Goal: Task Accomplishment & Management: Manage account settings

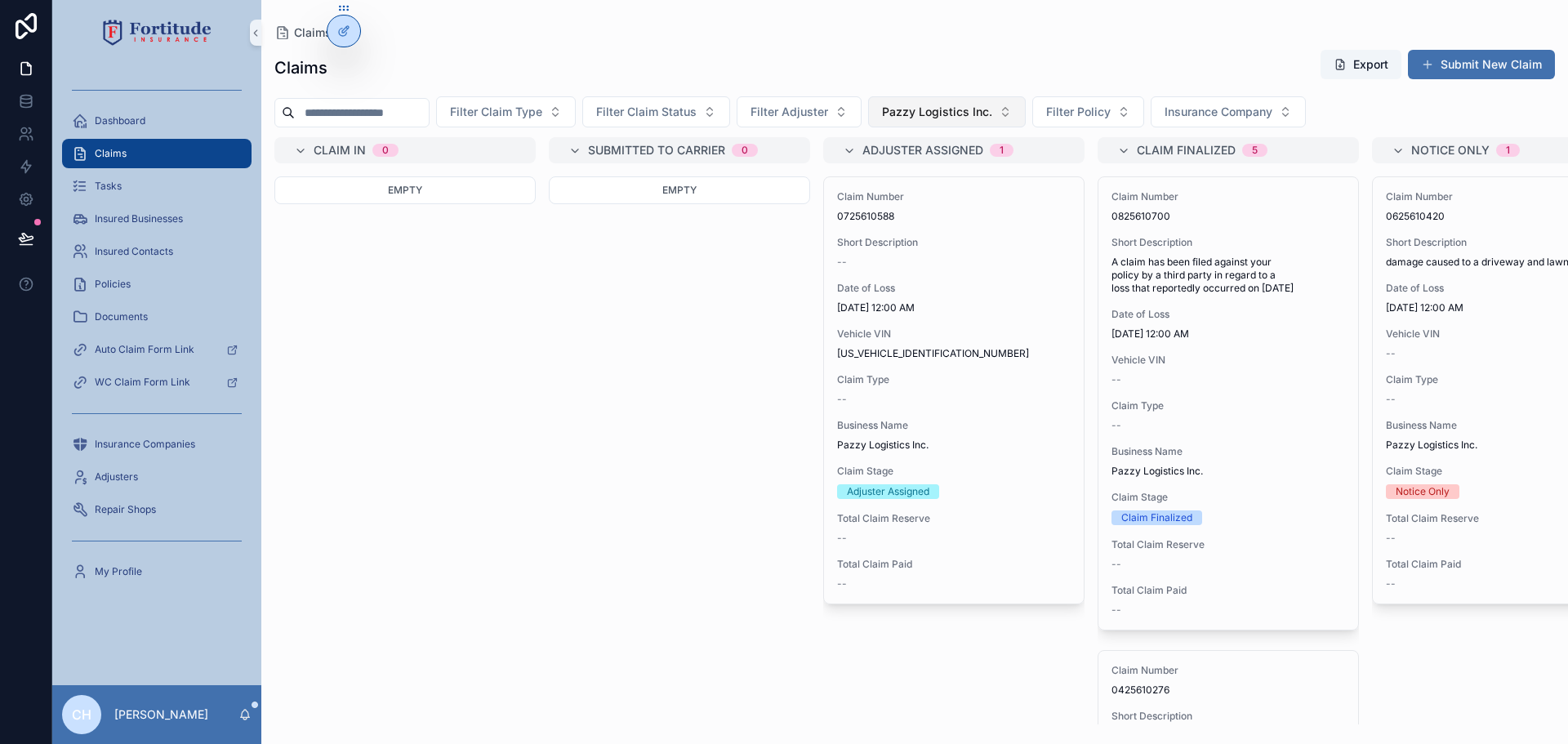
click at [955, 112] on span "Pazzy Logistics Inc." at bounding box center [937, 111] width 110 height 16
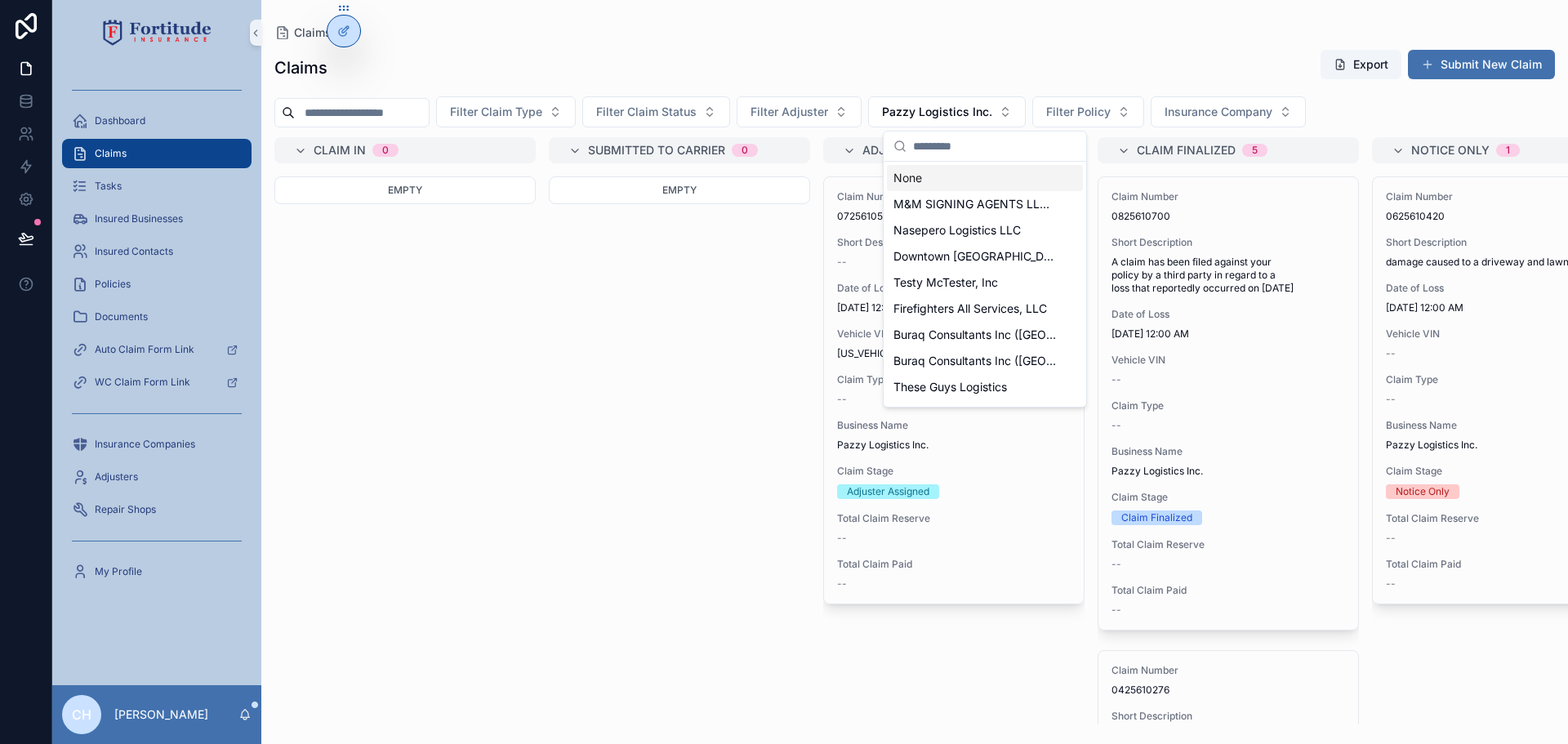
click at [926, 177] on div "None" at bounding box center [986, 178] width 196 height 27
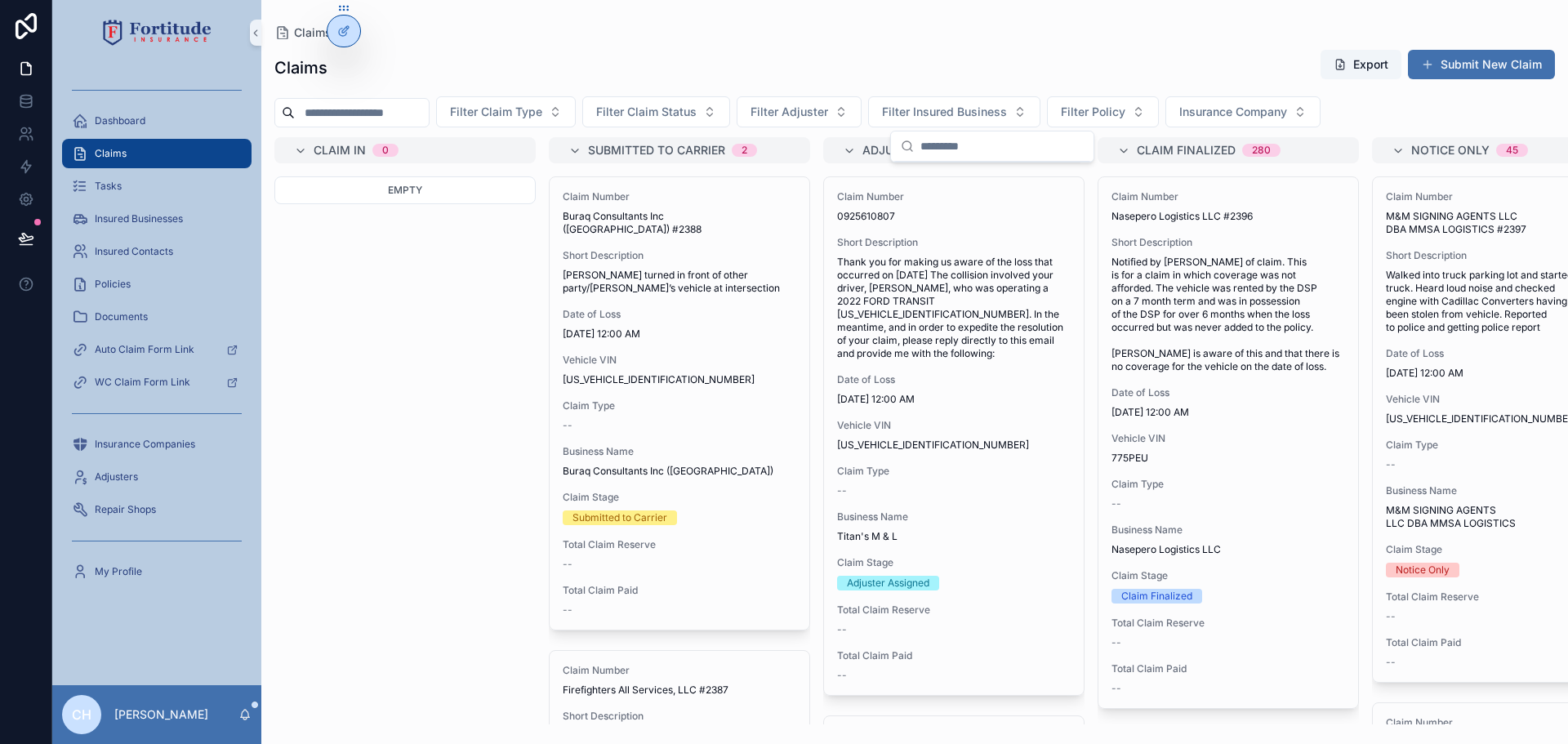
click at [908, 179] on div "Claim Number 0925610807 Short Description Thank you for making us aware of the …" at bounding box center [954, 437] width 260 height 518
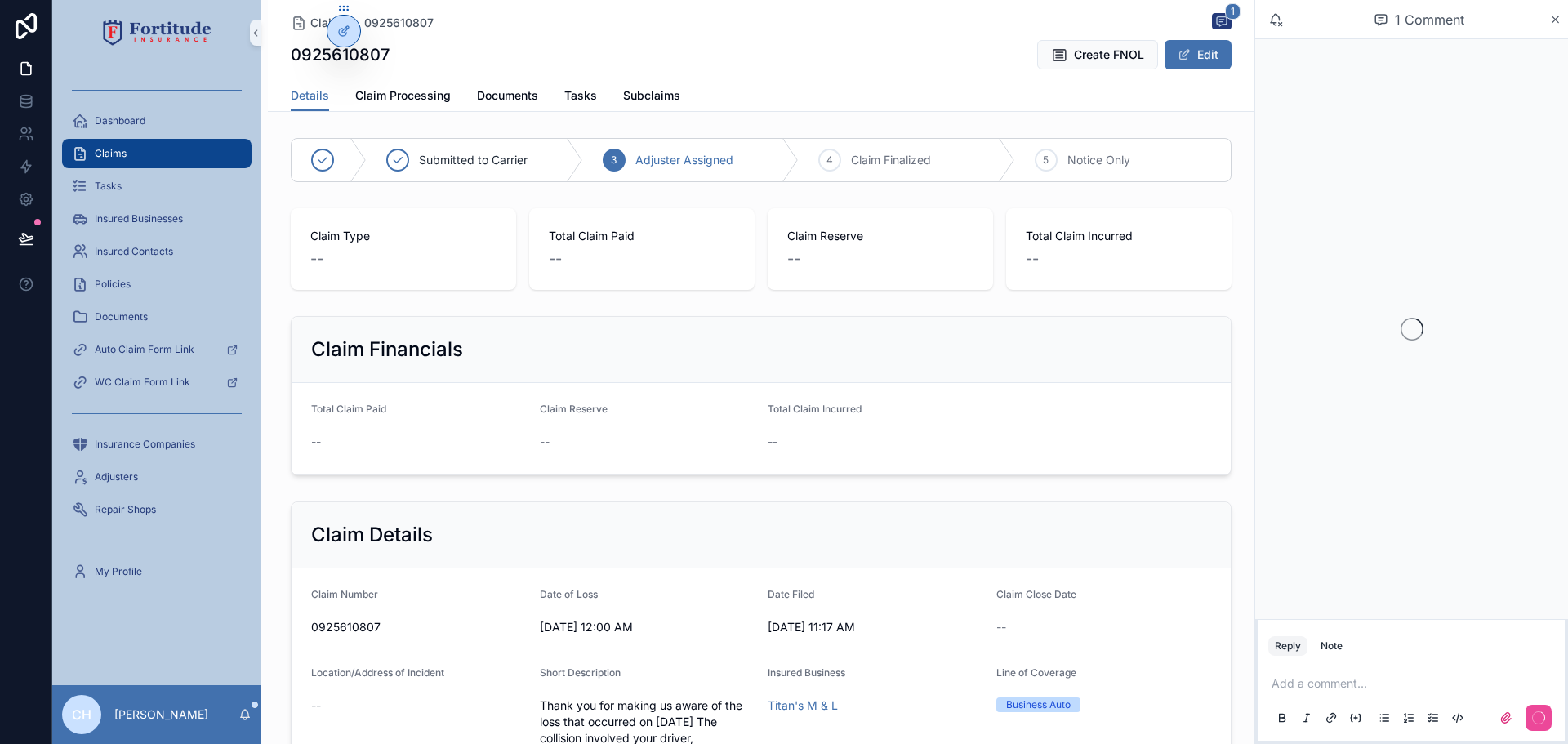
click at [125, 146] on div "Claims" at bounding box center [156, 154] width 170 height 27
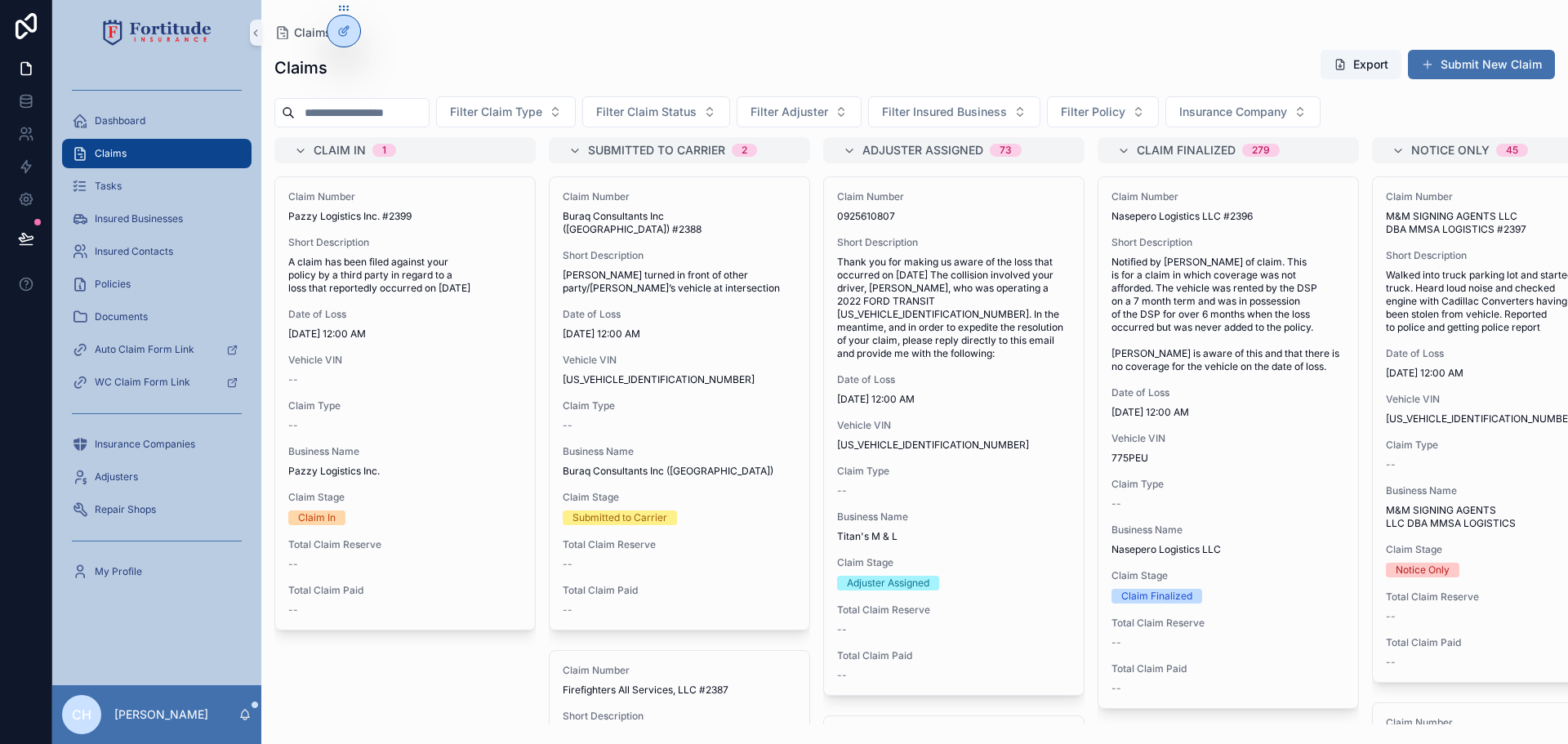
click at [331, 112] on input "scrollable content" at bounding box center [362, 113] width 134 height 23
paste input "**********"
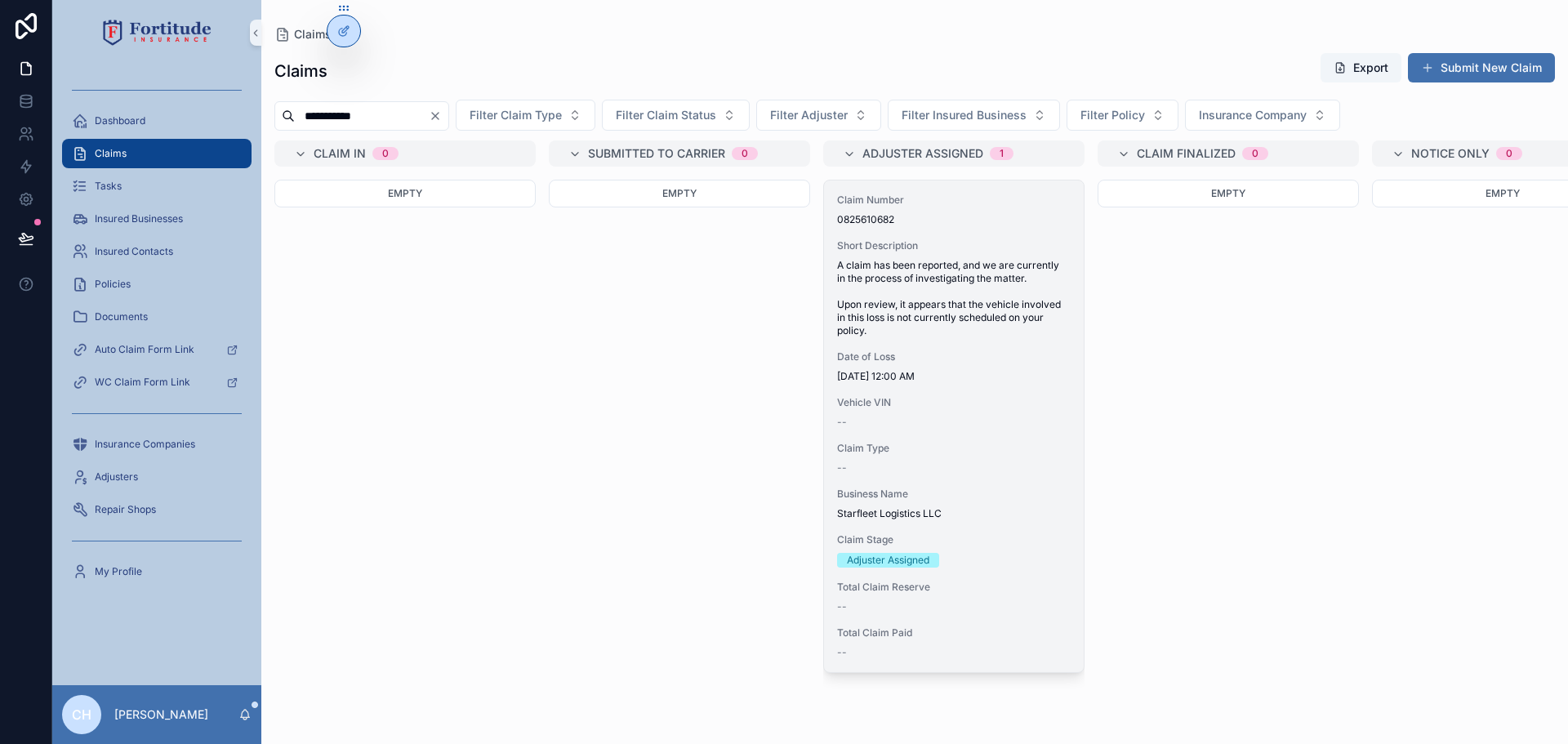
type input "**********"
click at [950, 424] on div "--" at bounding box center [954, 421] width 233 height 13
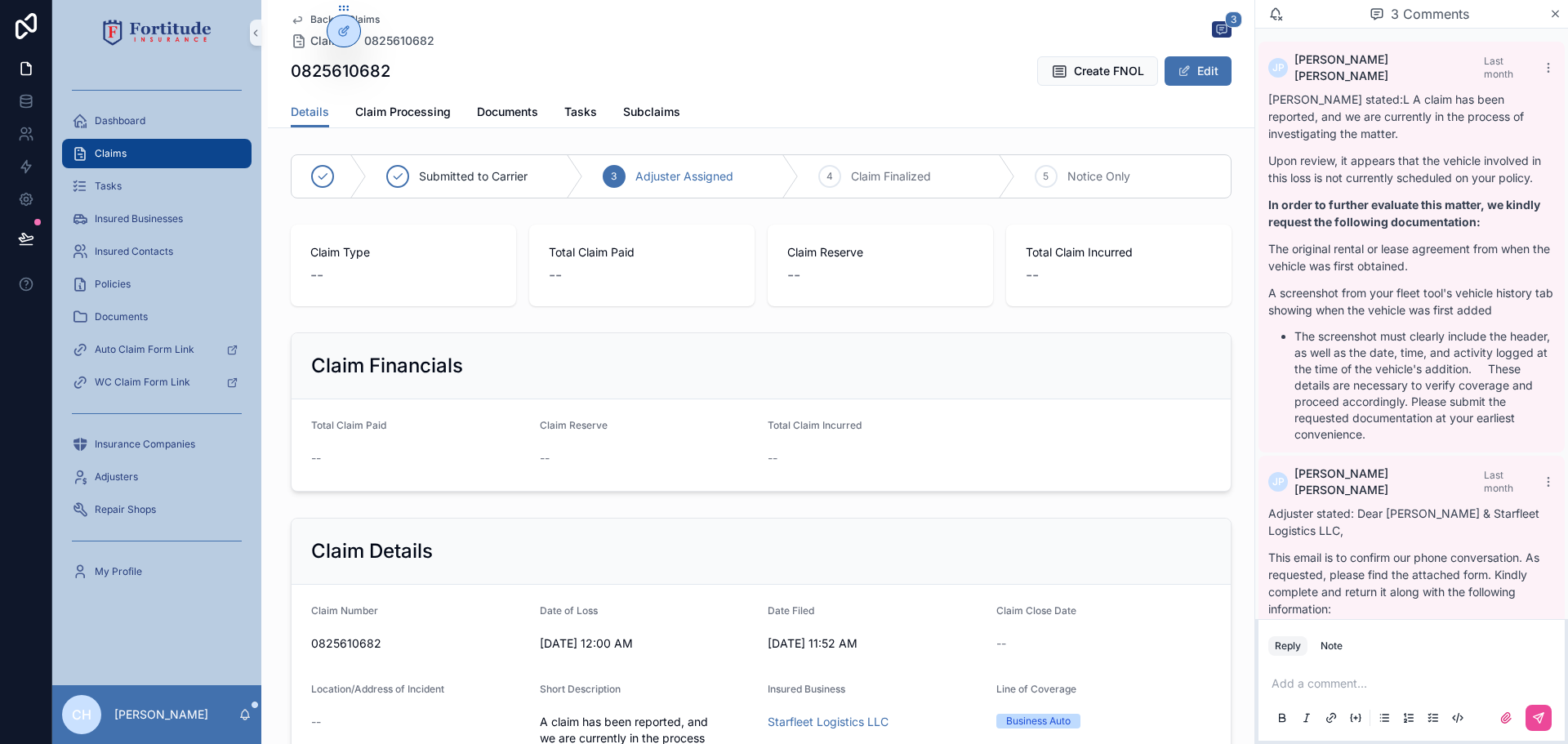
scroll to position [294, 0]
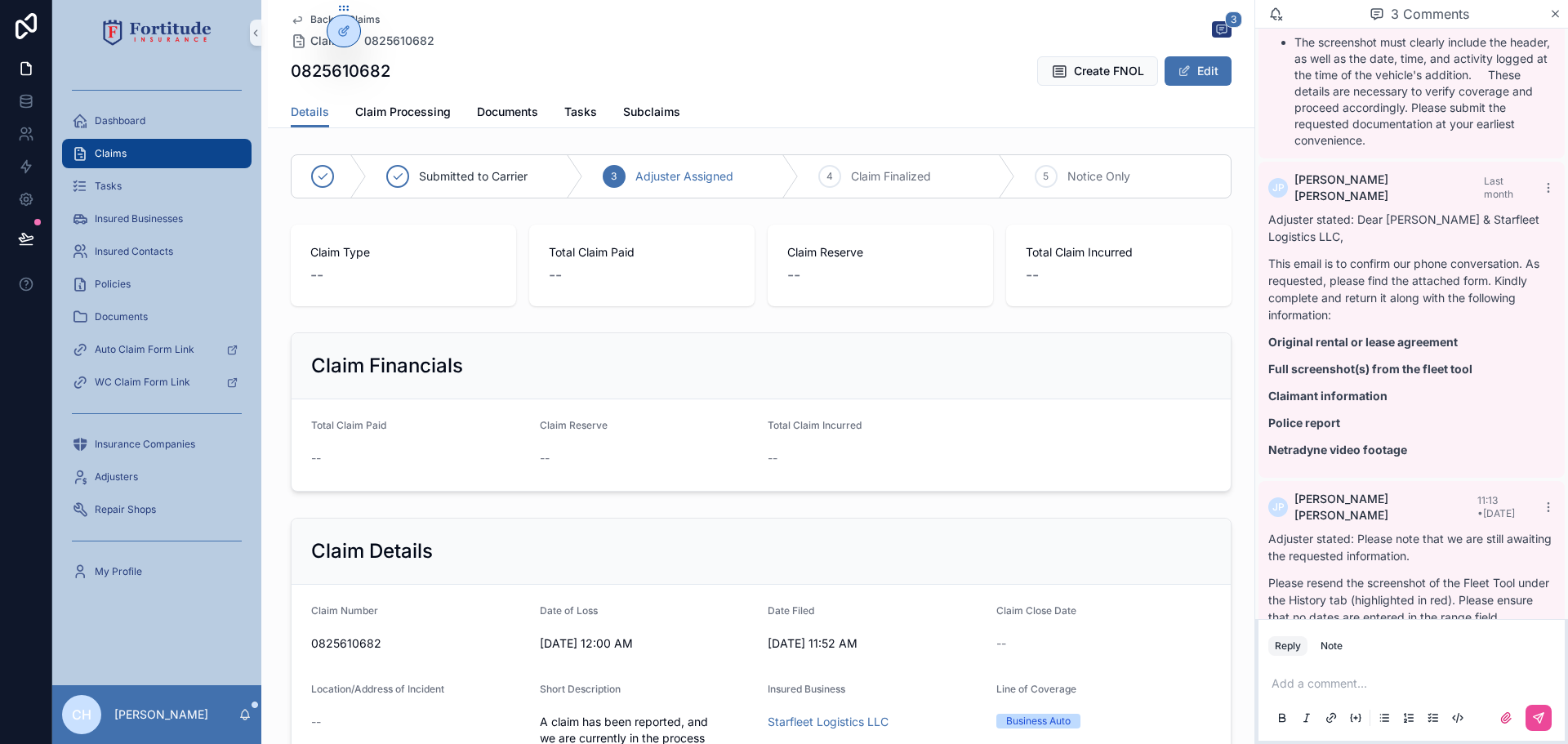
click at [128, 156] on div "Claims" at bounding box center [156, 154] width 170 height 27
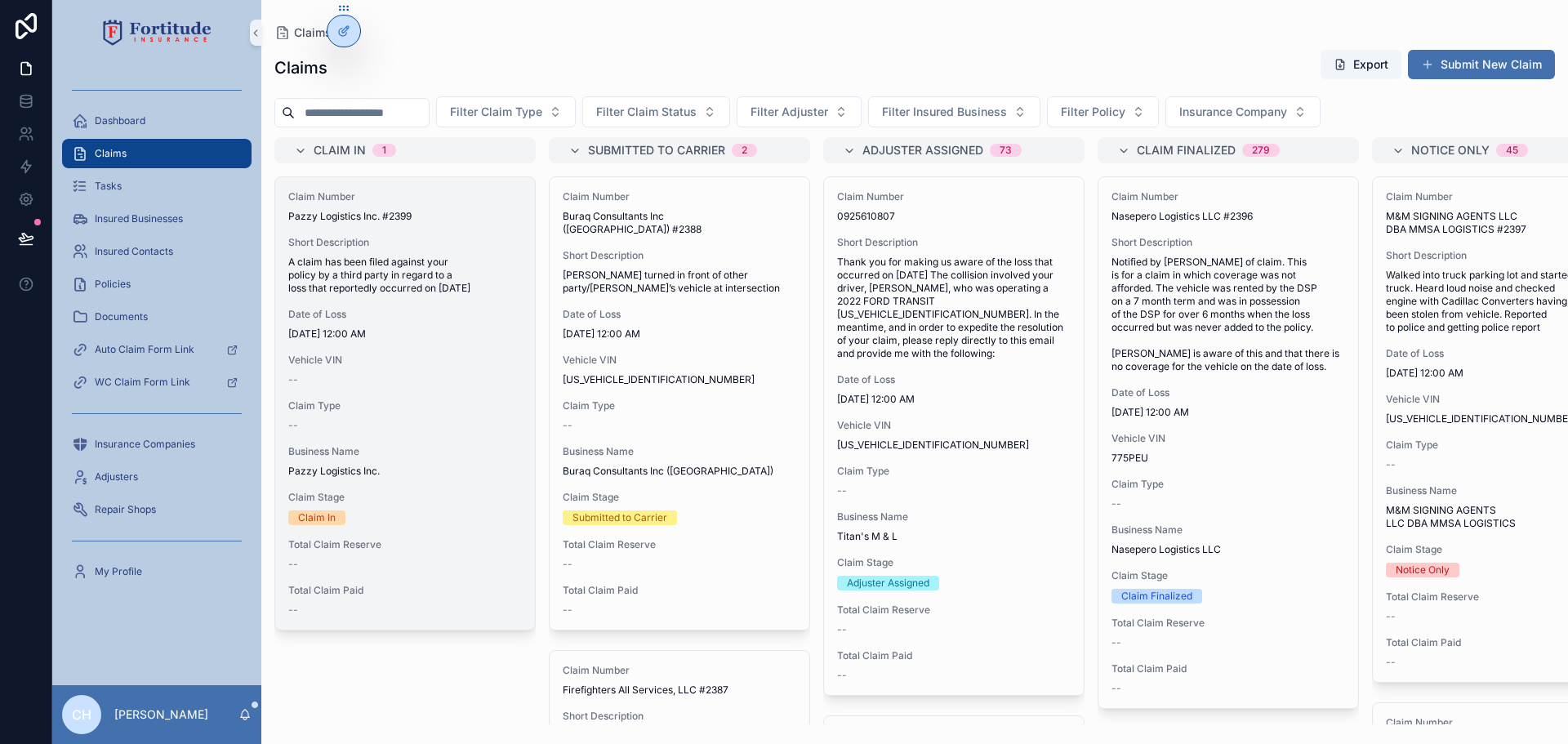
click at [463, 403] on span "Claim Type" at bounding box center [405, 406] width 233 height 13
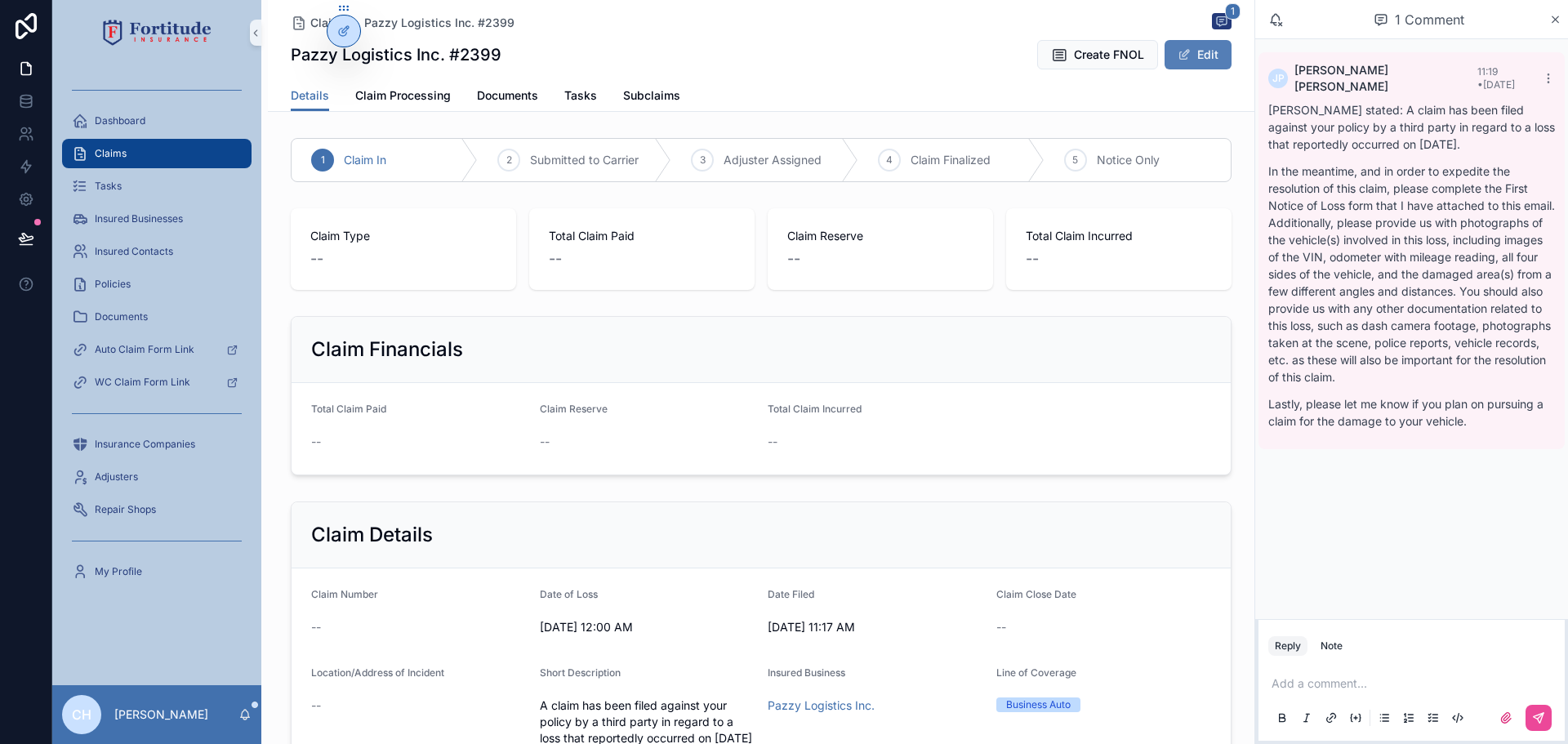
click at [1191, 49] on button "Edit" at bounding box center [1199, 54] width 67 height 29
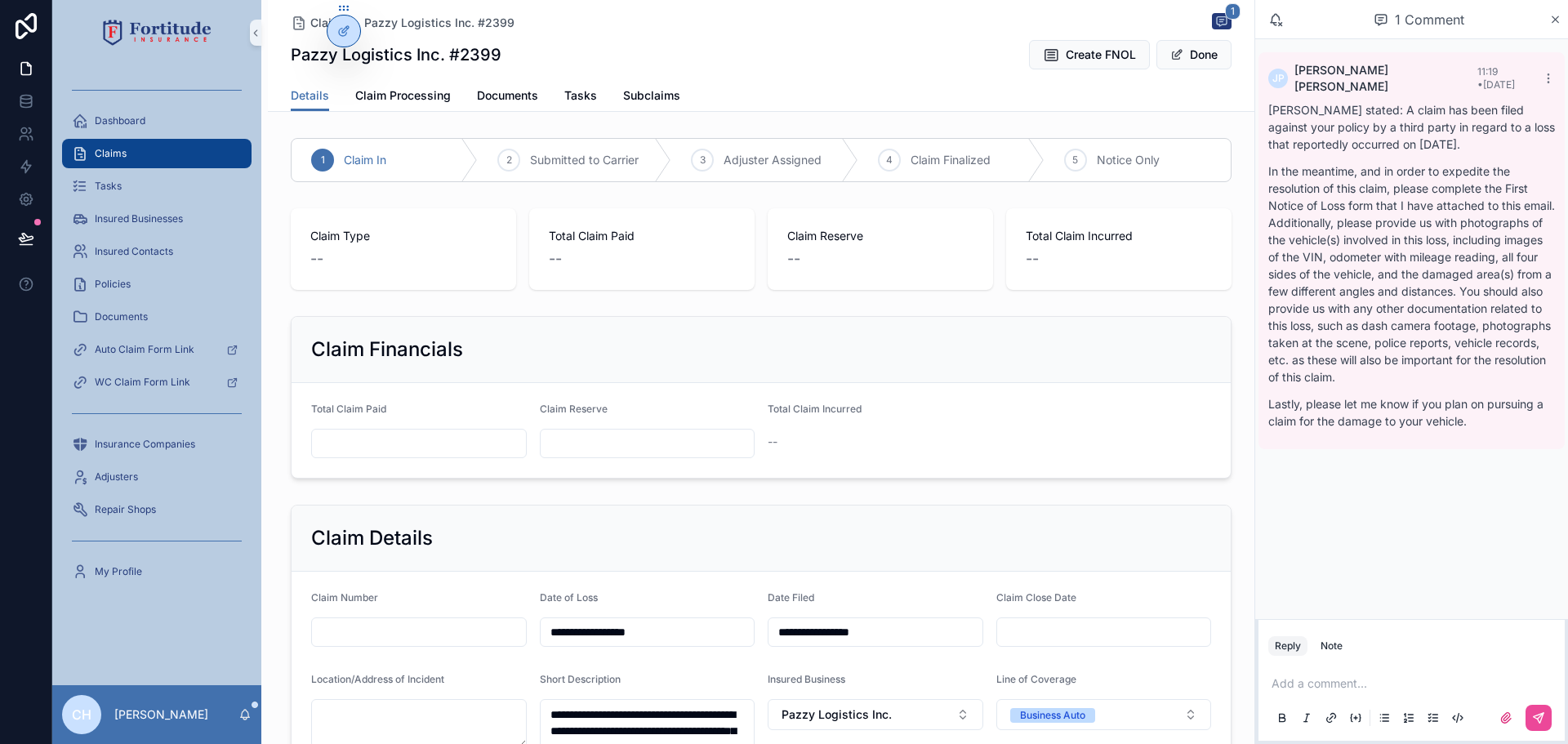
click at [386, 642] on input "scrollable content" at bounding box center [419, 632] width 214 height 23
paste input "**********"
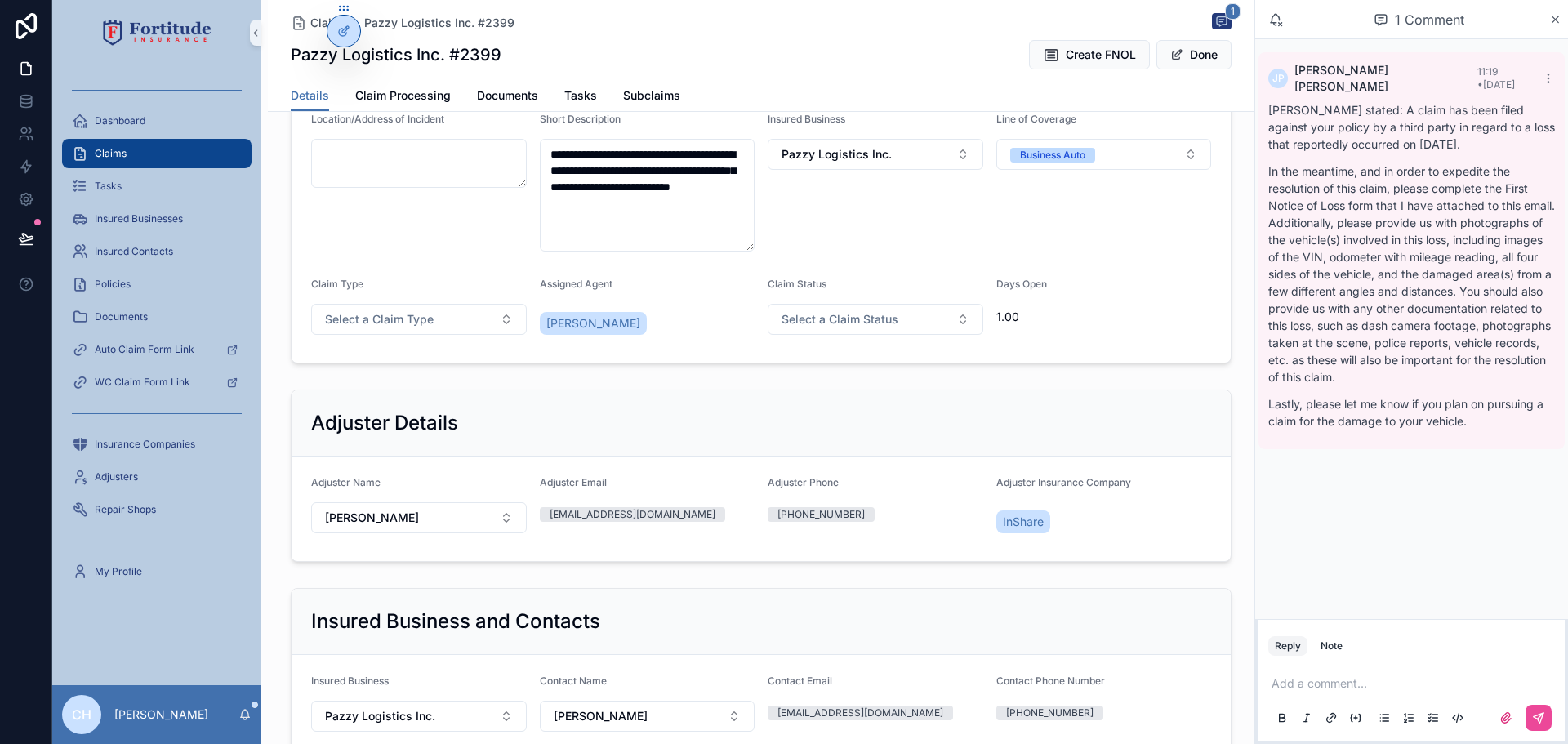
scroll to position [572, 0]
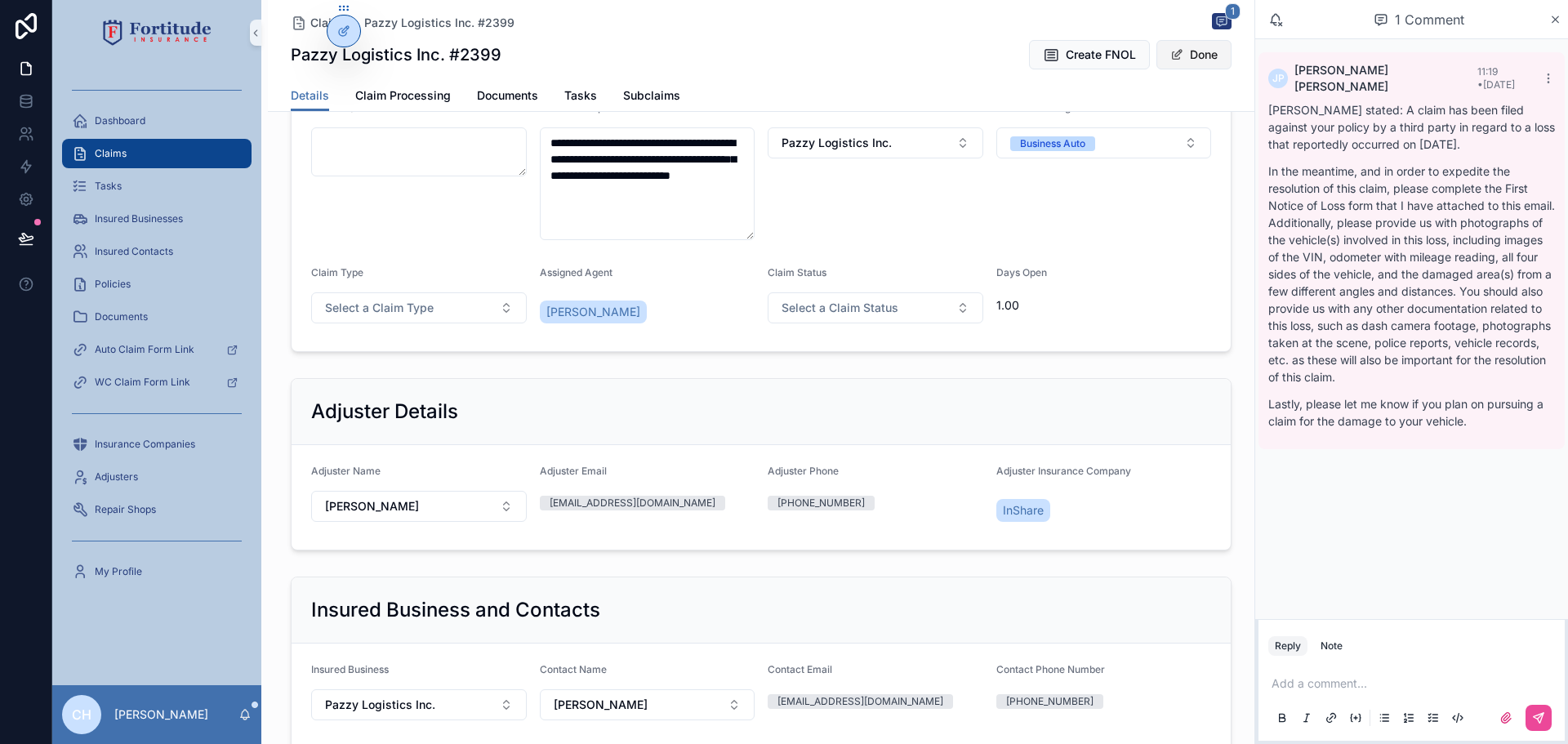
type input "**********"
click at [1181, 63] on button "Done" at bounding box center [1194, 54] width 75 height 29
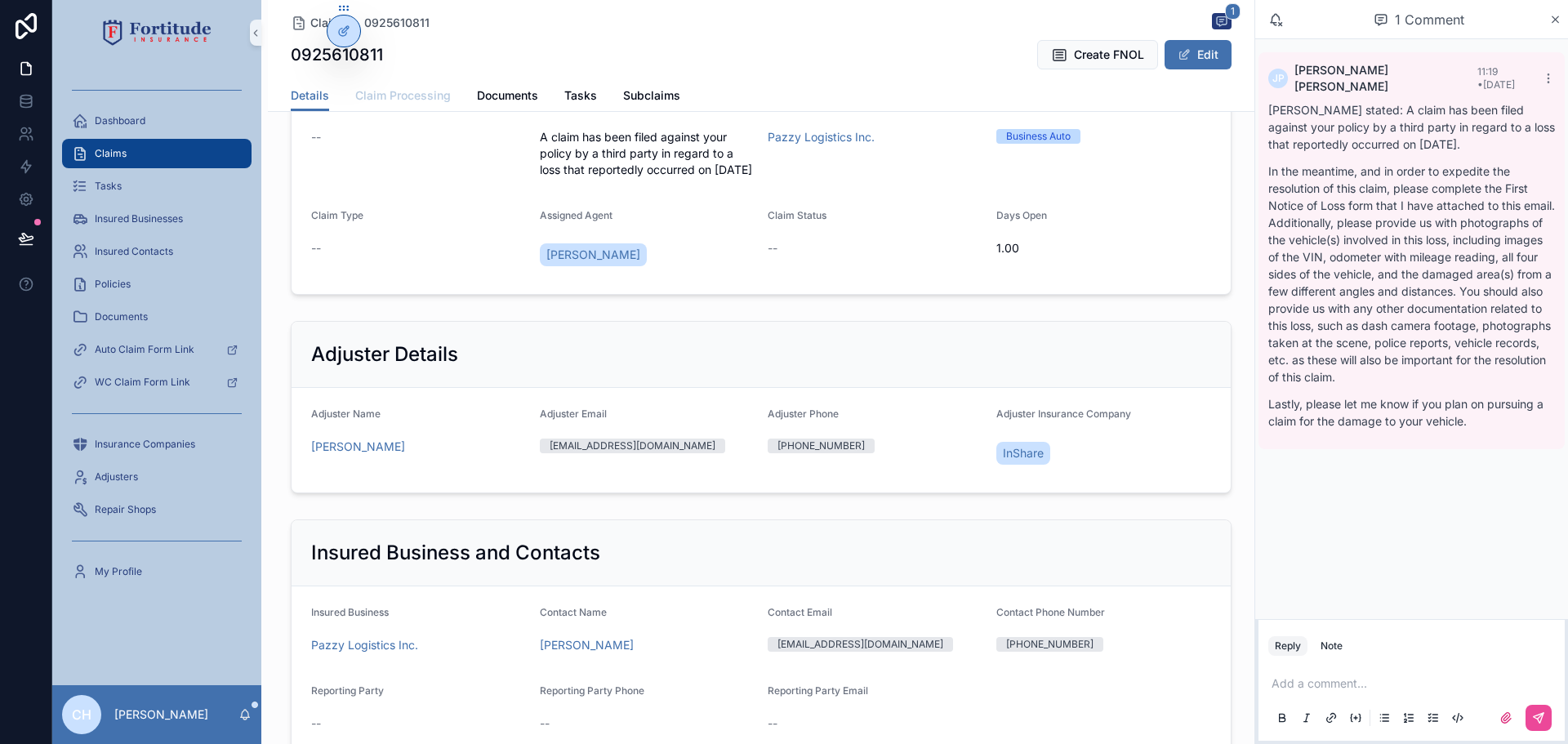
click at [385, 96] on span "Claim Processing" at bounding box center [403, 95] width 95 height 16
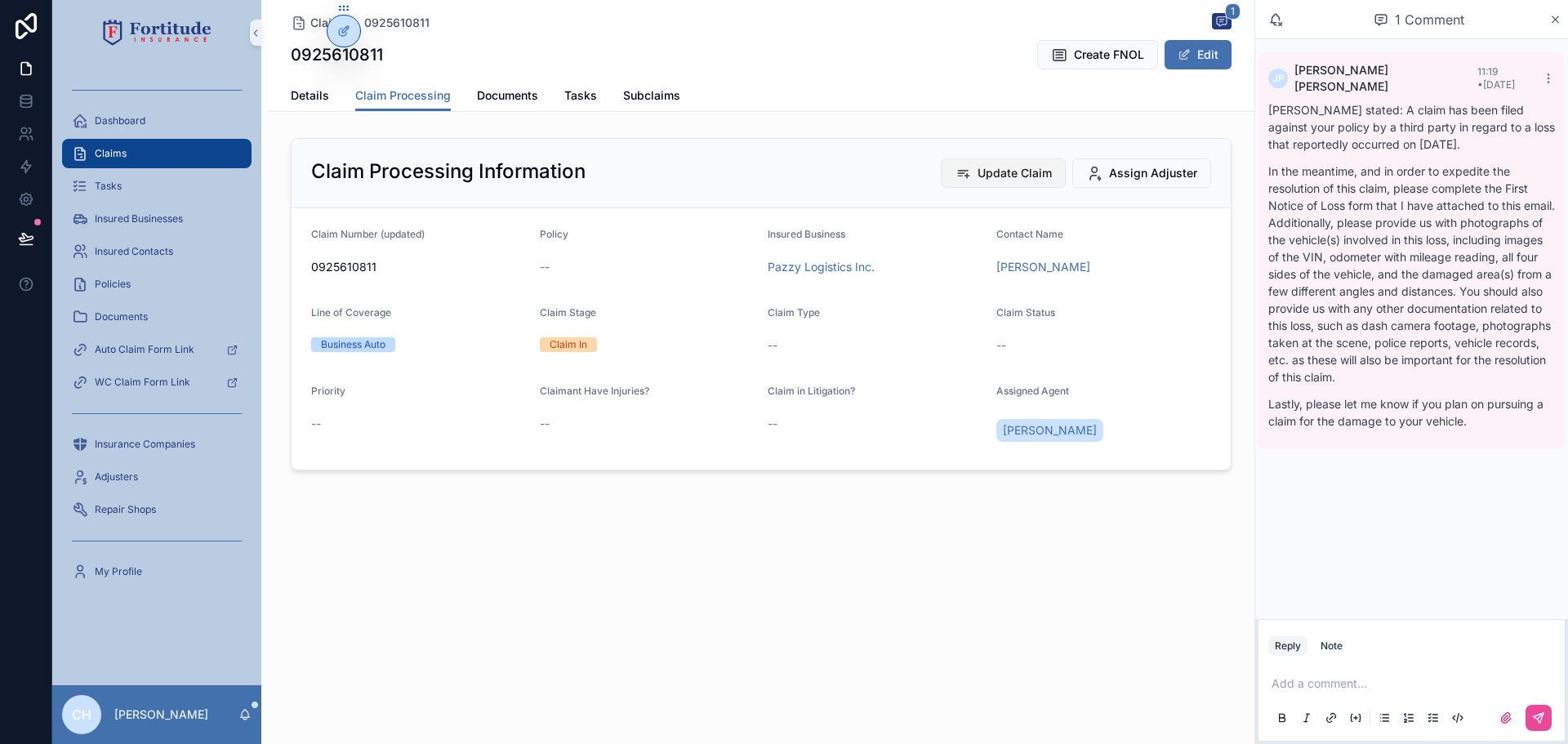
click at [1020, 172] on span "Update Claim" at bounding box center [1015, 173] width 74 height 16
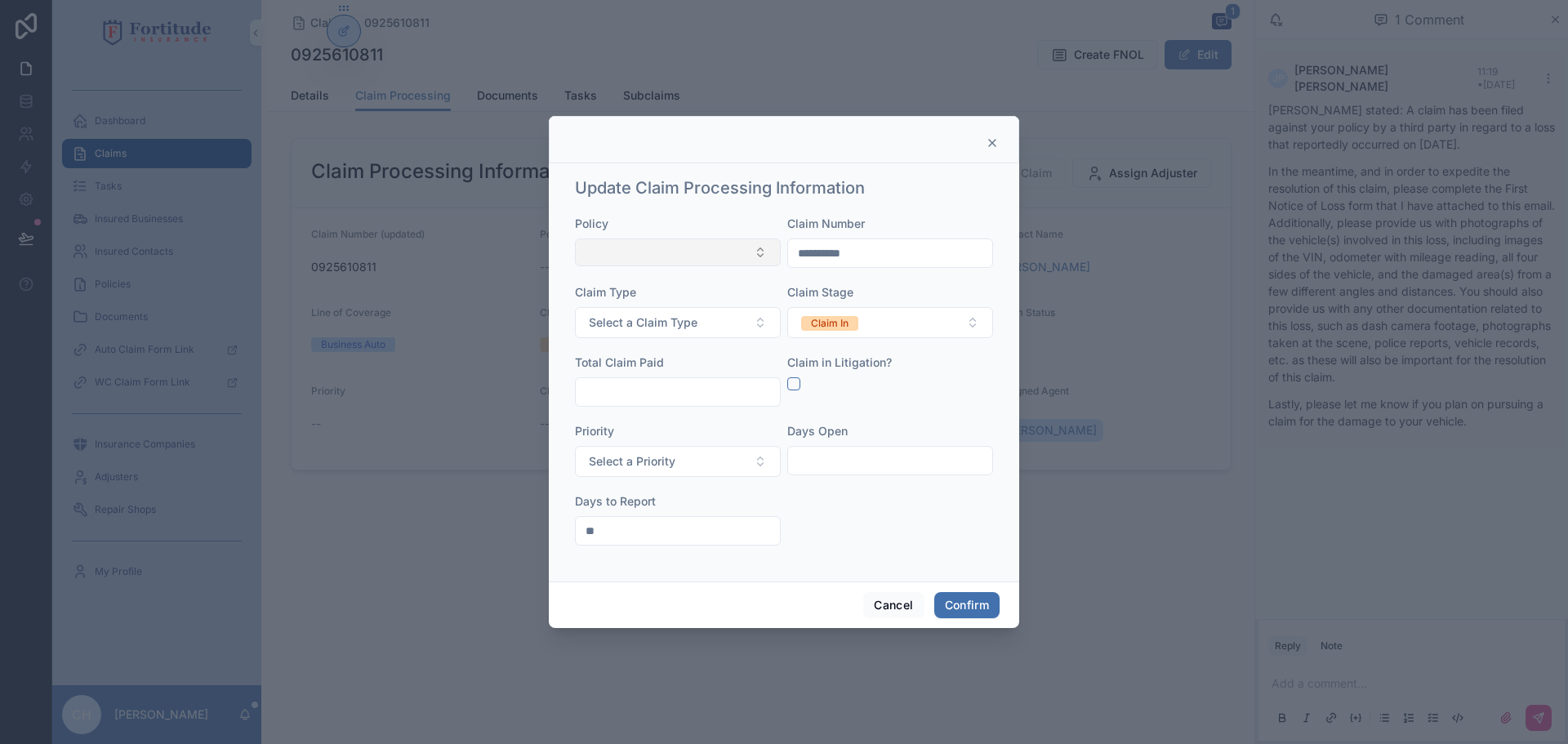
click at [761, 249] on button "Select Button" at bounding box center [678, 252] width 206 height 27
click at [636, 362] on span "ID100006#1" at bounding box center [619, 368] width 65 height 16
click at [969, 611] on button "Confirm" at bounding box center [967, 606] width 65 height 27
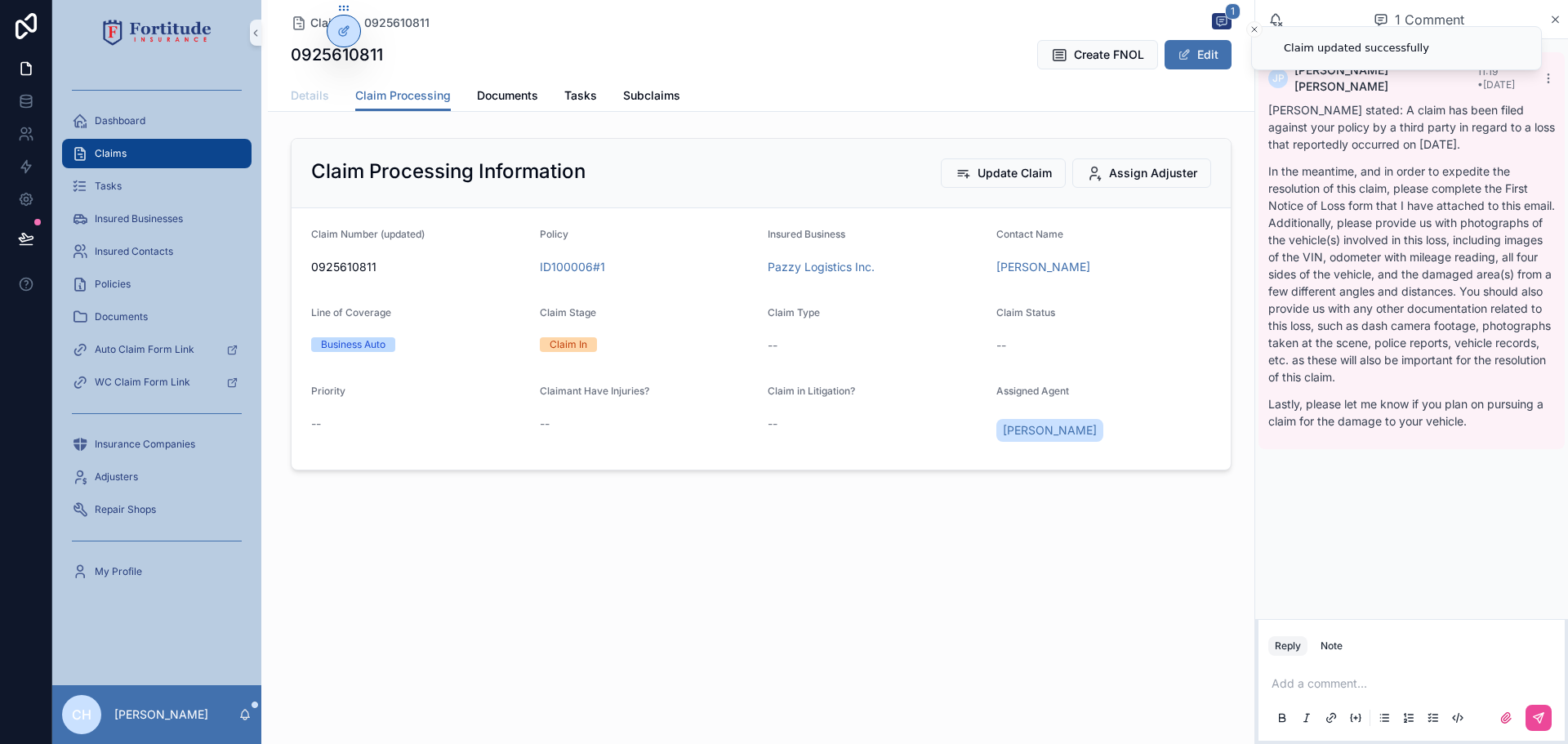
click at [301, 87] on span "Details" at bounding box center [309, 95] width 38 height 16
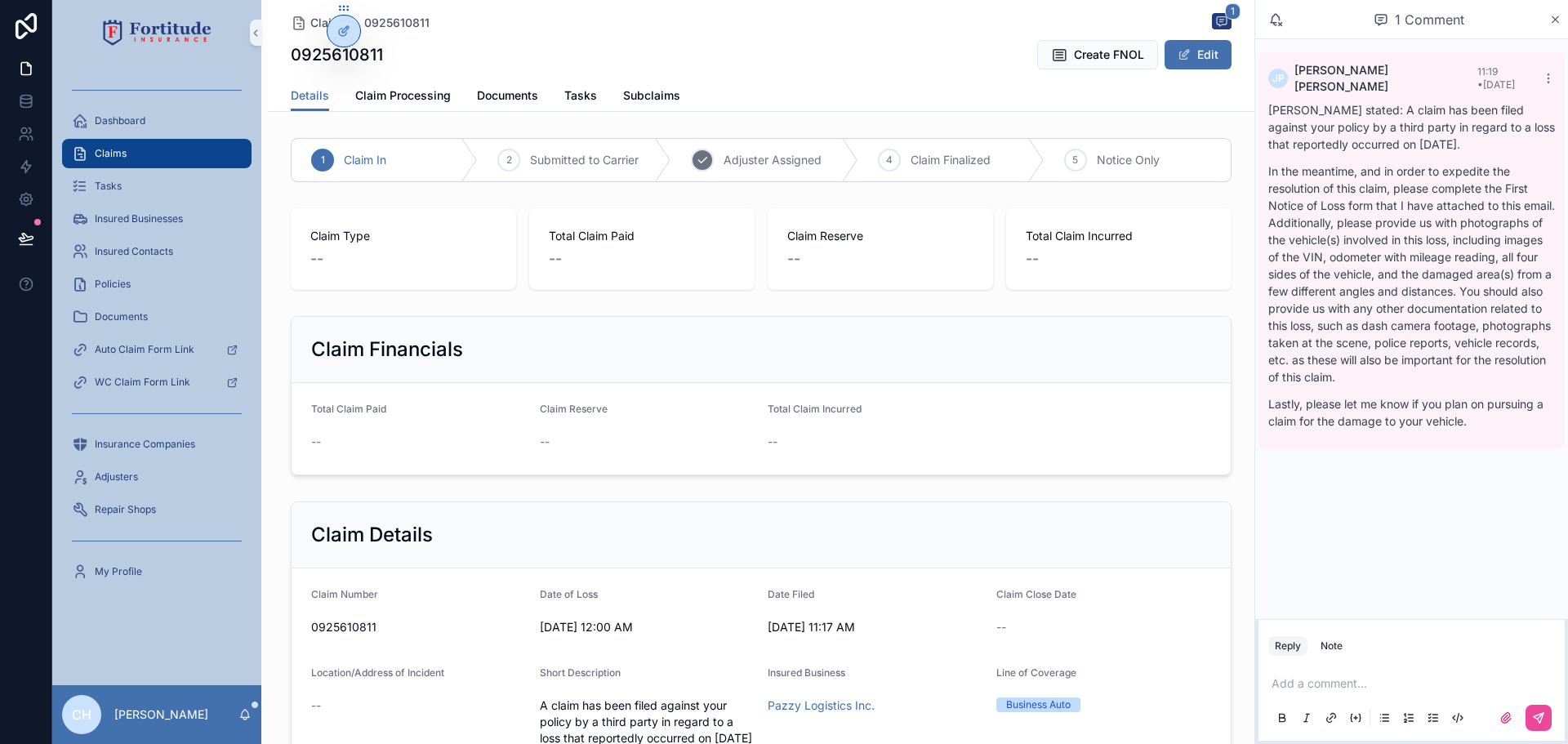
click at [765, 166] on span "Adjuster Assigned" at bounding box center [773, 160] width 98 height 16
